Goal: Task Accomplishment & Management: Manage account settings

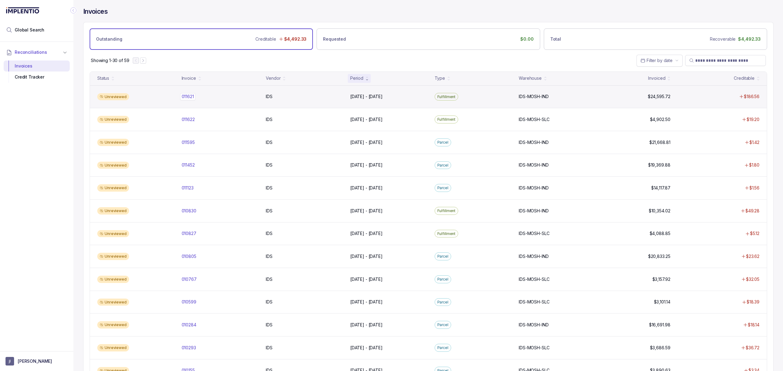
click at [192, 98] on p "011621" at bounding box center [187, 96] width 15 height 7
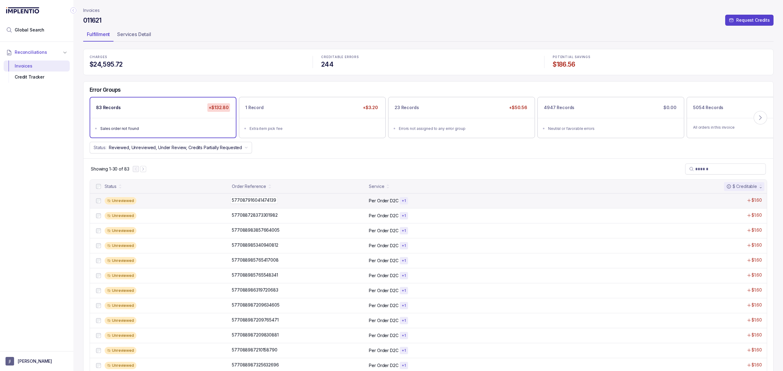
click at [253, 202] on p "577087916041474139" at bounding box center [253, 200] width 47 height 7
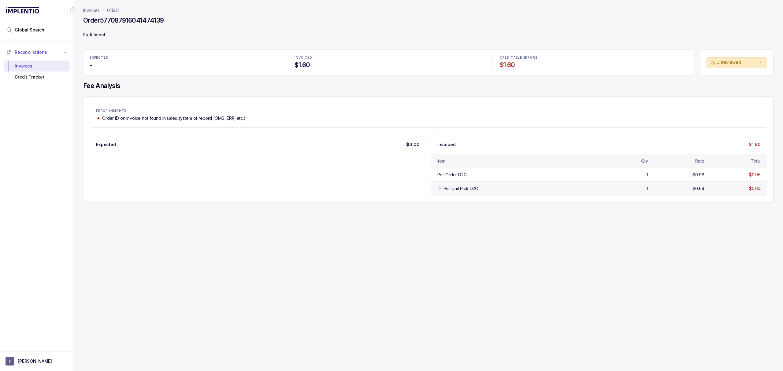
click at [437, 191] on icon at bounding box center [439, 189] width 5 height 5
click at [44, 76] on div "Credit Tracker" at bounding box center [37, 77] width 56 height 11
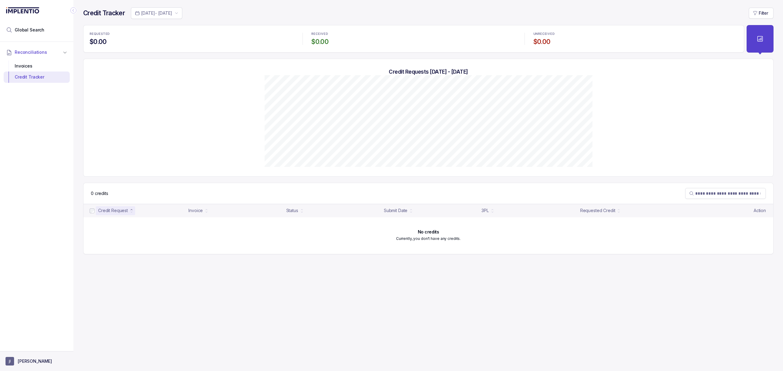
click at [24, 364] on p "[PERSON_NAME]" at bounding box center [35, 361] width 34 height 6
click at [27, 344] on li "Logout" at bounding box center [36, 348] width 63 height 10
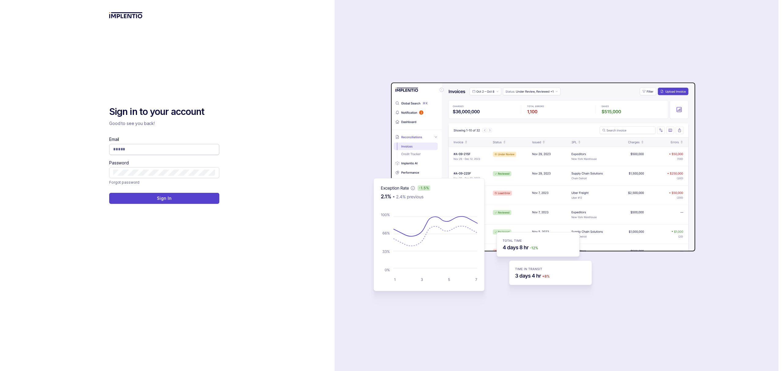
click at [150, 151] on input "Email" at bounding box center [164, 149] width 102 height 6
type input "**********"
